Goal: Obtain resource: Obtain resource

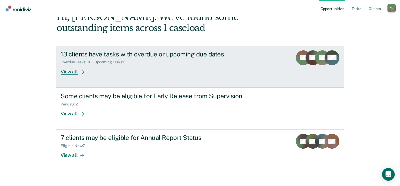
scroll to position [39, 0]
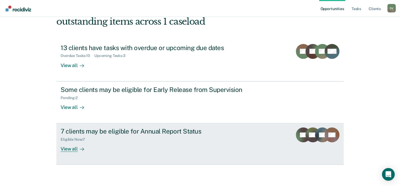
click at [68, 147] on div "View all" at bounding box center [76, 147] width 30 height 10
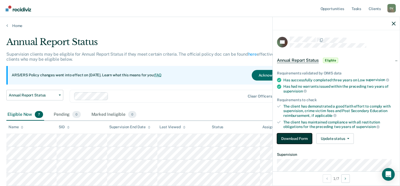
click at [296, 138] on button "Download Form" at bounding box center [294, 139] width 35 height 11
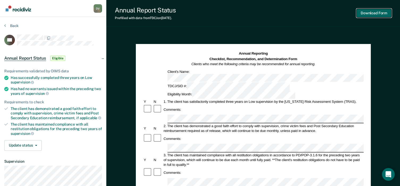
click at [376, 14] on button "Download Form" at bounding box center [373, 13] width 35 height 9
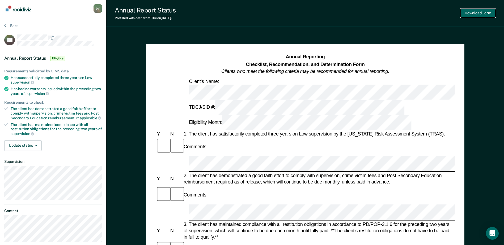
click at [403, 13] on button "Download Form" at bounding box center [477, 13] width 35 height 9
